Goal: Use online tool/utility: Utilize a website feature to perform a specific function

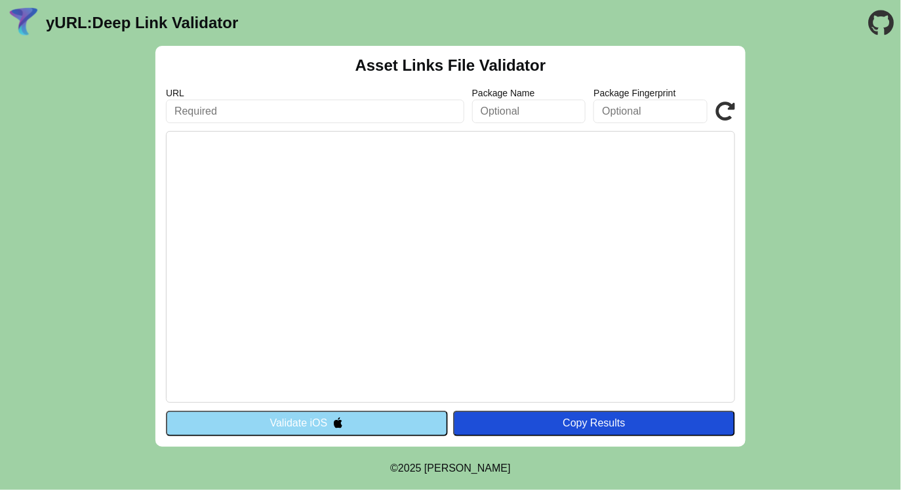
click at [308, 205] on pre at bounding box center [450, 267] width 569 height 272
click at [263, 109] on input "text" at bounding box center [315, 112] width 298 height 24
paste input "https://1fe8a7c32cb2.ngrok-free.app/.well-known/assetlinks.json"
drag, startPoint x: 405, startPoint y: 110, endPoint x: 518, endPoint y: 110, distance: 113.4
click at [518, 110] on div "URL https://1fe8a7c32cb2.ngrok-free.app/.well-known/assetlinks.json Package Nam…" at bounding box center [450, 105] width 569 height 35
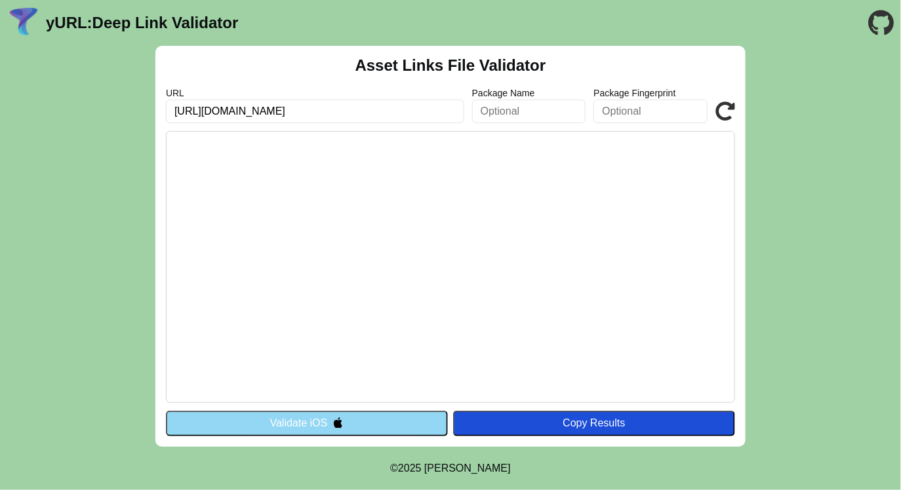
paste input "pple-app-site-associati"
type input "https://1fe8a7c32cb2.ngrok-free.app/.well-known/apple-app-site-association"
click at [430, 434] on button "Validate iOS" at bounding box center [307, 423] width 282 height 25
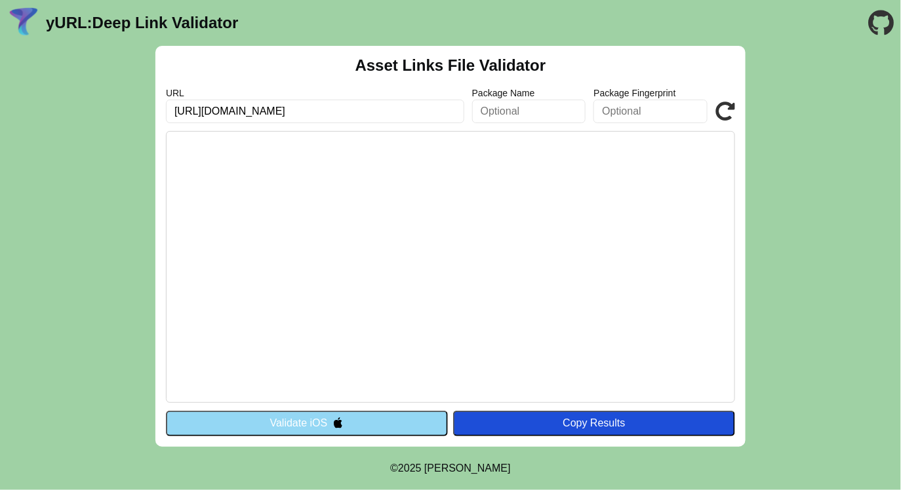
click at [408, 426] on button "Validate iOS" at bounding box center [307, 423] width 282 height 25
